Goal: Go to known website: Go to known website

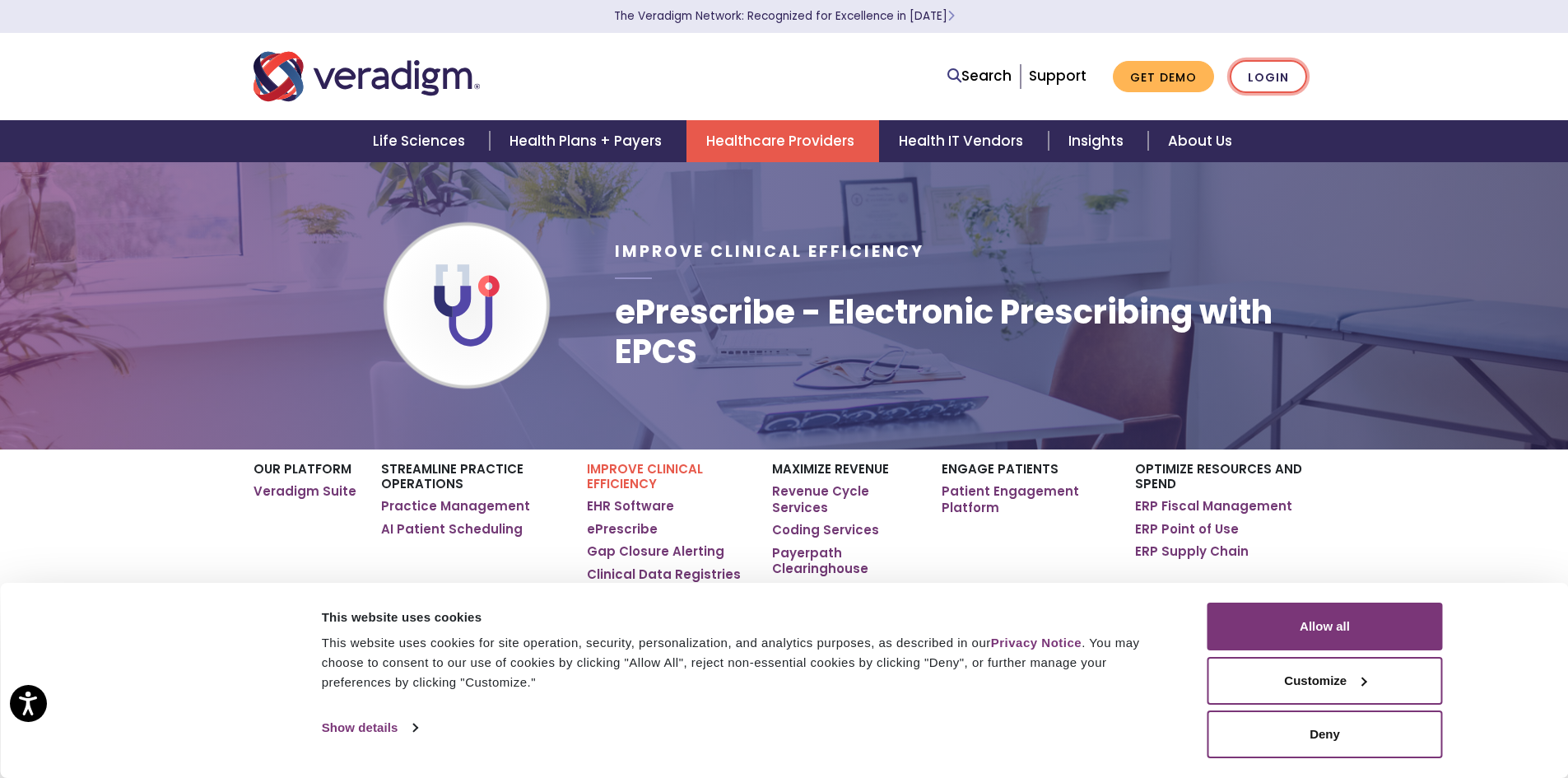
click at [740, 79] on link "Login" at bounding box center [1268, 77] width 77 height 34
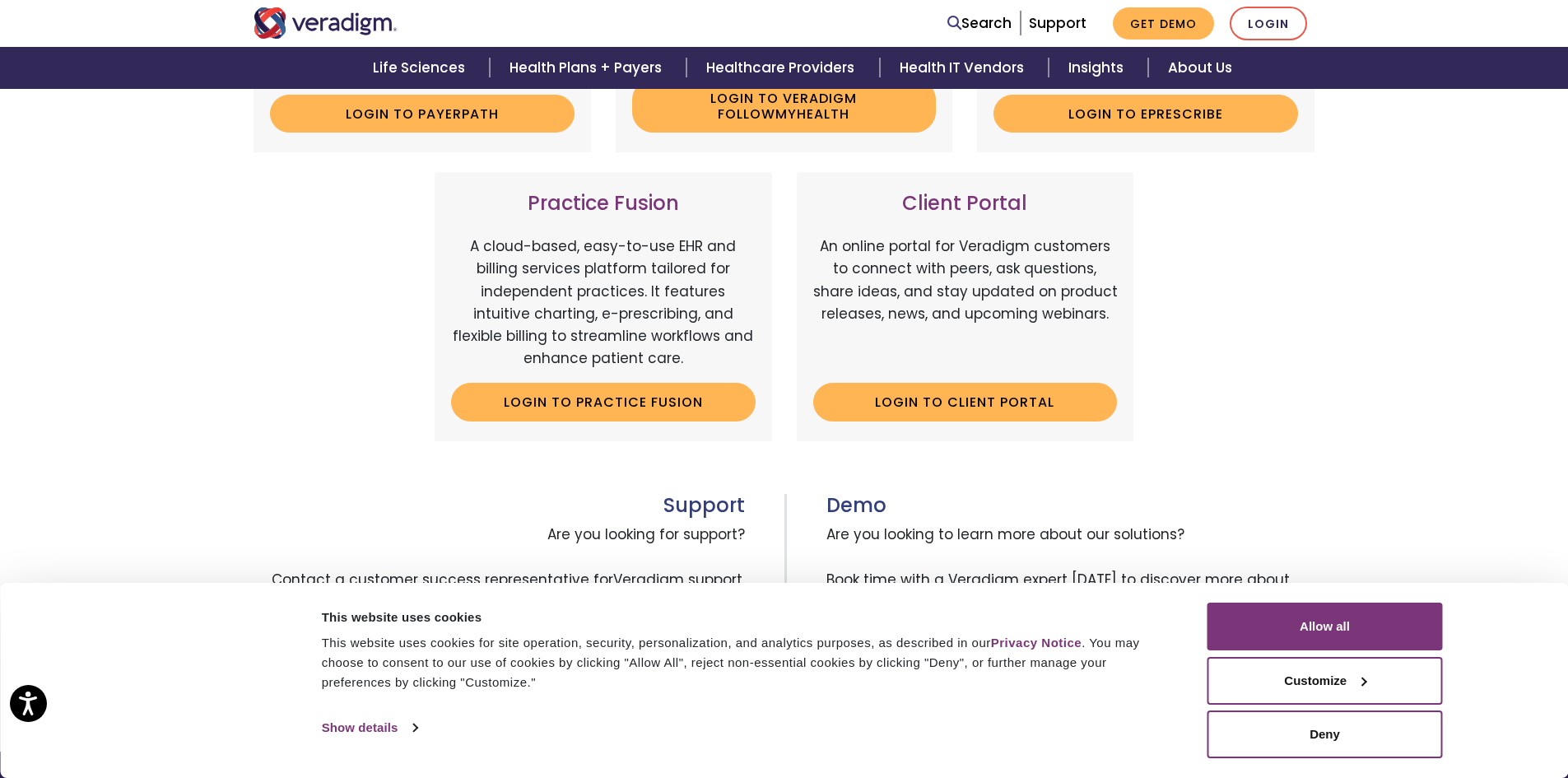
scroll to position [494, 0]
click at [985, 417] on link "Login to Client Portal" at bounding box center [965, 401] width 305 height 38
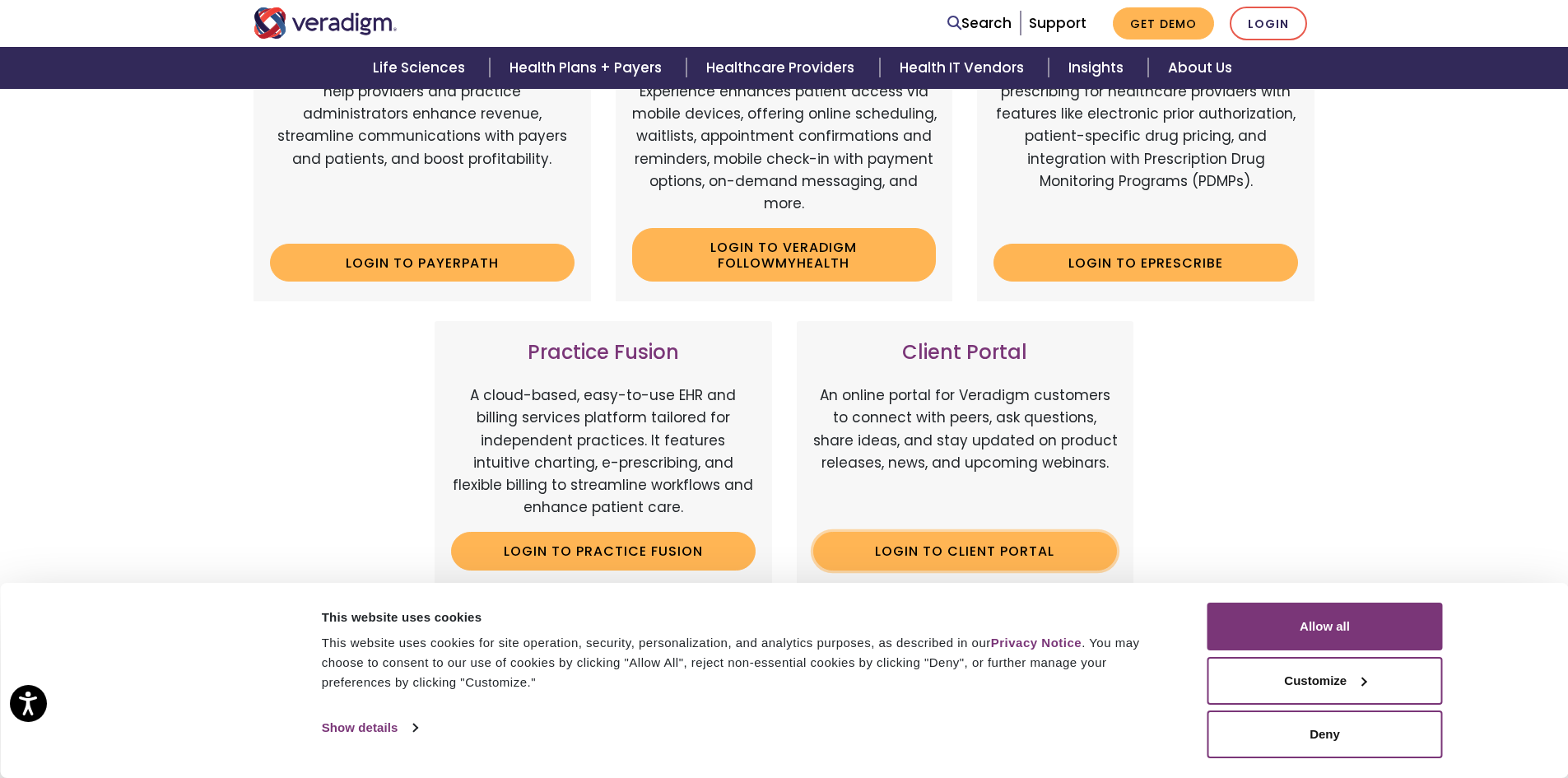
scroll to position [165, 0]
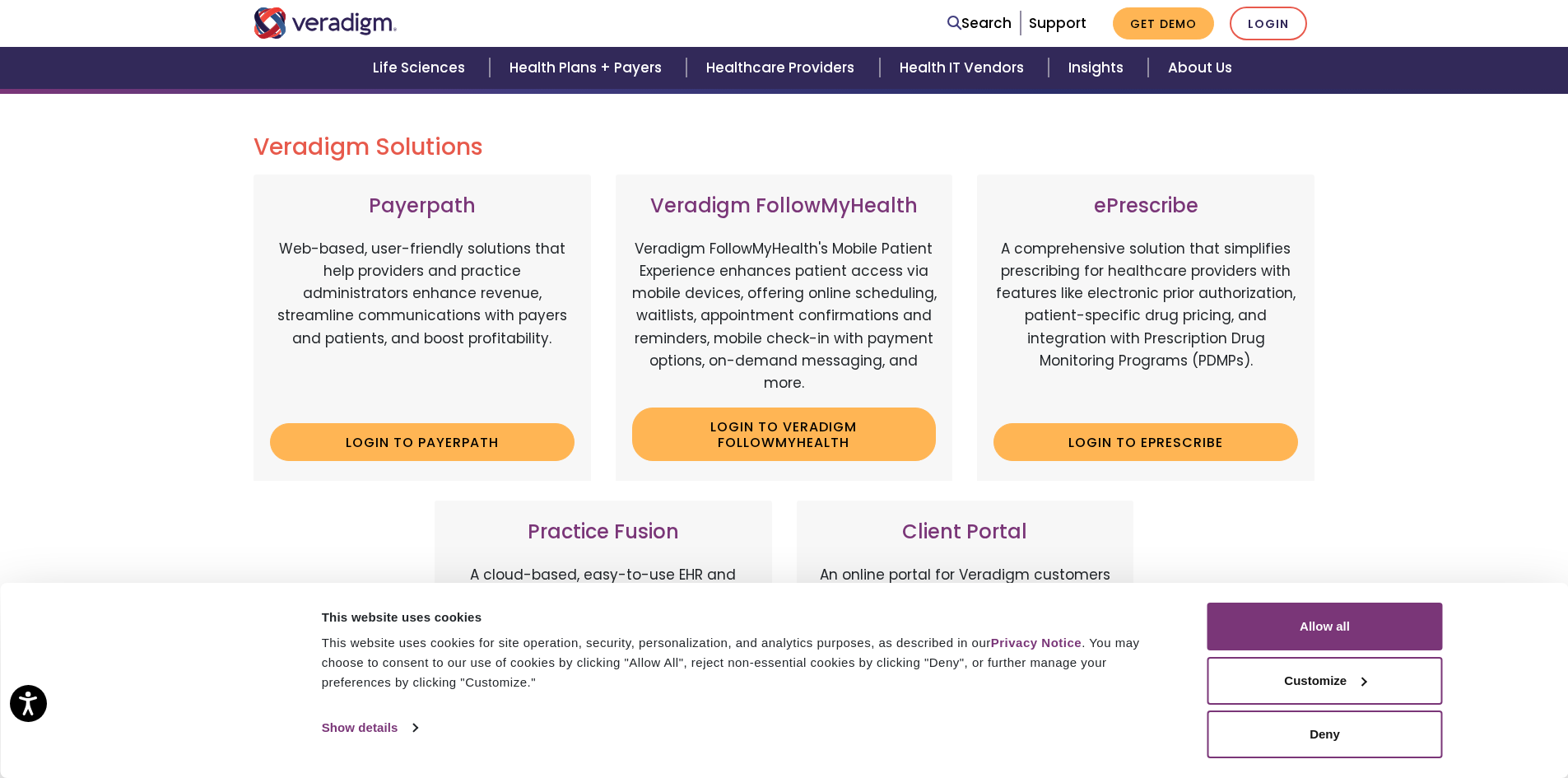
click at [1168, 464] on div "ePrescribe A comprehensive solution that simplifies prescribing for healthcare …" at bounding box center [1146, 326] width 338 height 306
click at [1158, 438] on link "Login to ePrescribe" at bounding box center [1146, 442] width 305 height 38
